Goal: Find specific page/section: Find specific page/section

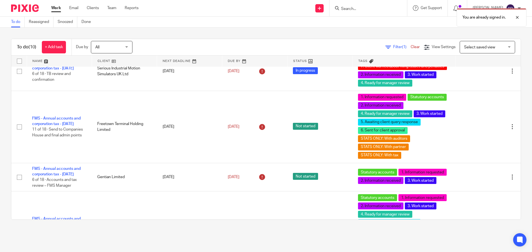
scroll to position [380, 0]
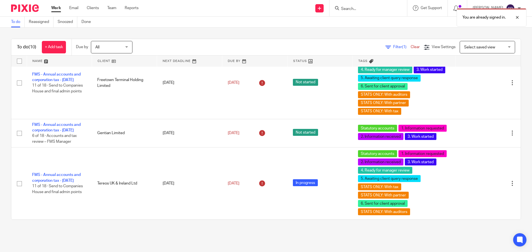
click at [354, 11] on div "You are already signed in." at bounding box center [396, 16] width 260 height 21
click at [361, 8] on div "You are already signed in." at bounding box center [396, 16] width 260 height 21
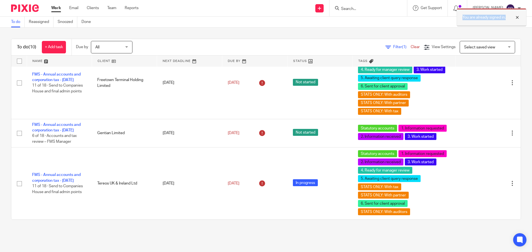
click at [518, 18] on div at bounding box center [512, 17] width 15 height 7
click at [385, 5] on form at bounding box center [369, 8] width 59 height 7
click at [371, 10] on input "Search" at bounding box center [365, 9] width 50 height 5
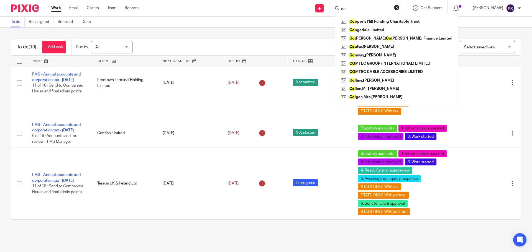
type input "c"
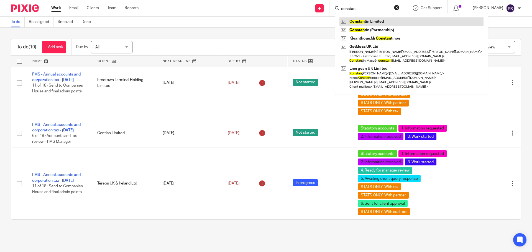
type input "constan"
click at [385, 22] on link at bounding box center [411, 21] width 144 height 8
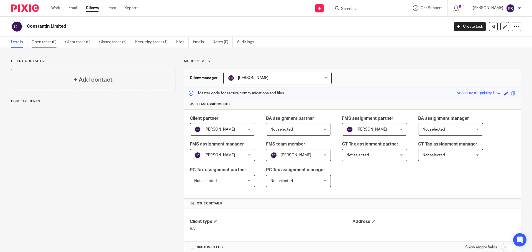
click at [44, 42] on link "Open tasks (0)" at bounding box center [46, 42] width 29 height 11
